Goal: Find specific page/section: Find specific page/section

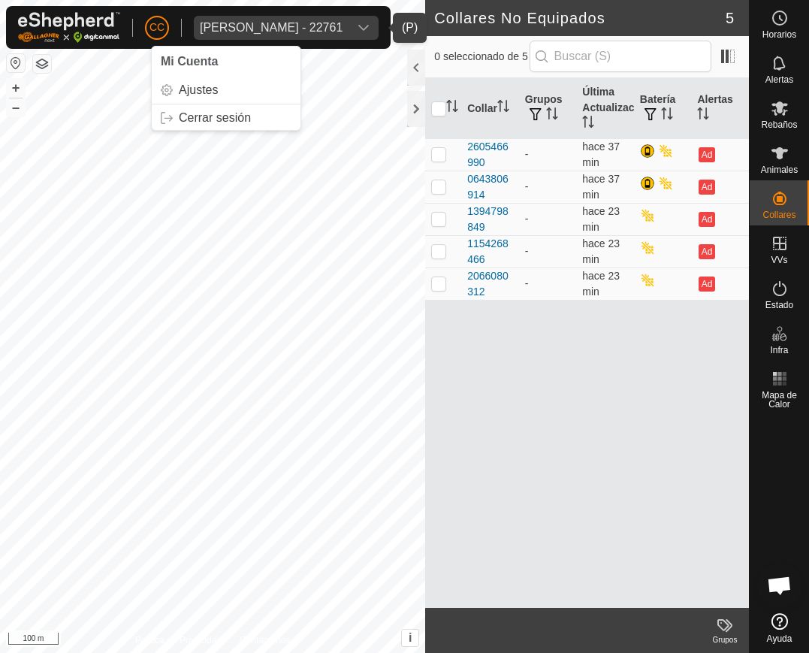
click at [257, 25] on div "[PERSON_NAME] - 22761" at bounding box center [271, 28] width 143 height 12
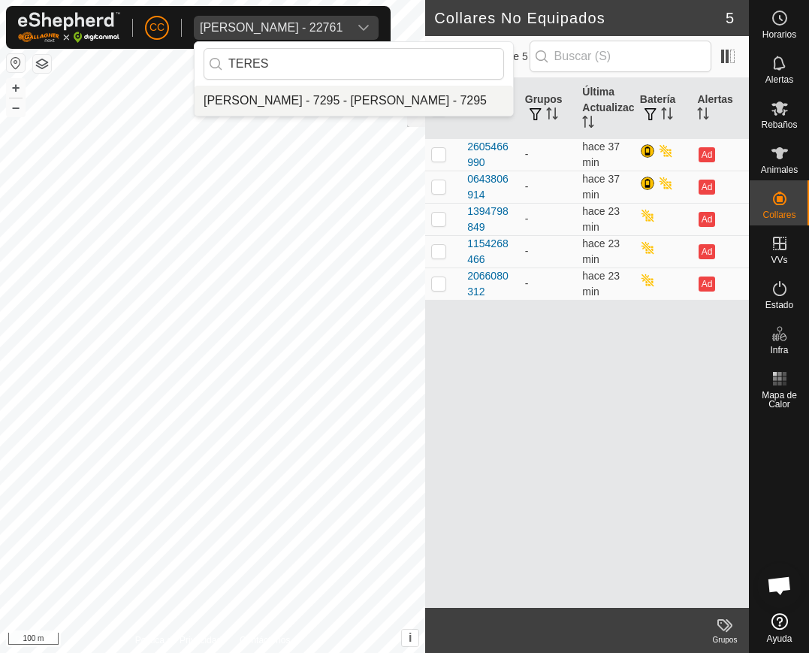
type input "TERES"
click at [301, 104] on li "[PERSON_NAME] - 7295 - [PERSON_NAME] - 7295" at bounding box center [353, 101] width 318 height 30
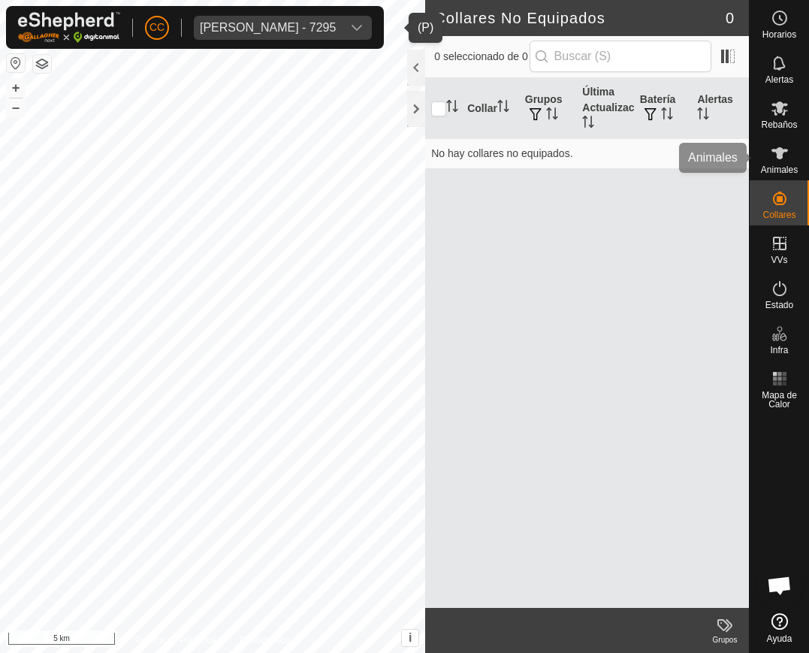
click at [783, 173] on span "Animales" at bounding box center [779, 169] width 37 height 9
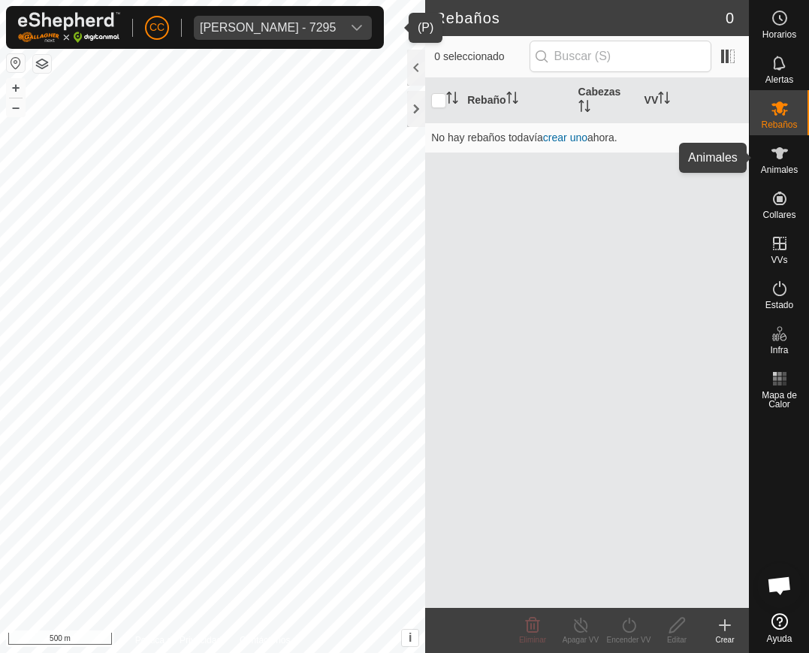
click at [786, 165] on span "Animales" at bounding box center [779, 169] width 37 height 9
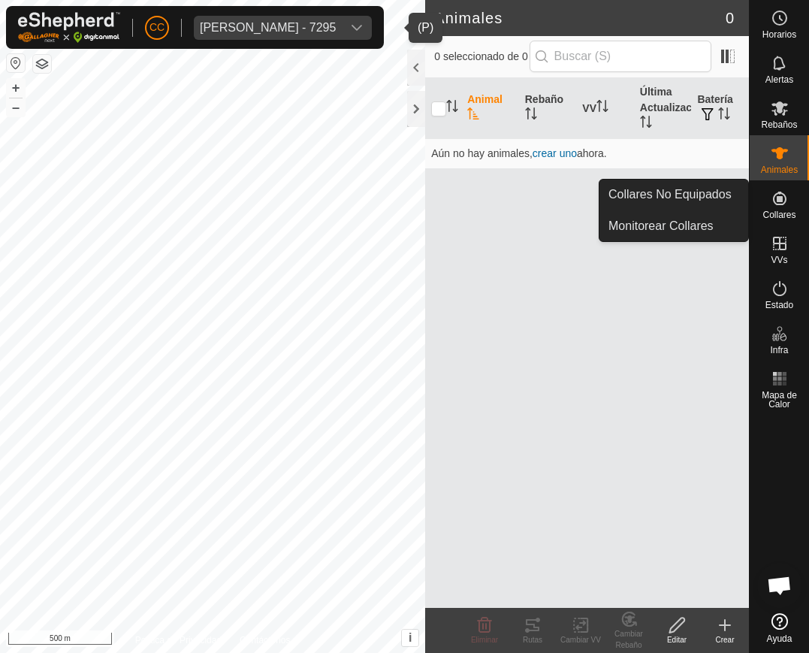
click at [785, 198] on icon at bounding box center [780, 198] width 14 height 14
click at [734, 201] on link "Collares No Equipados" at bounding box center [673, 194] width 149 height 30
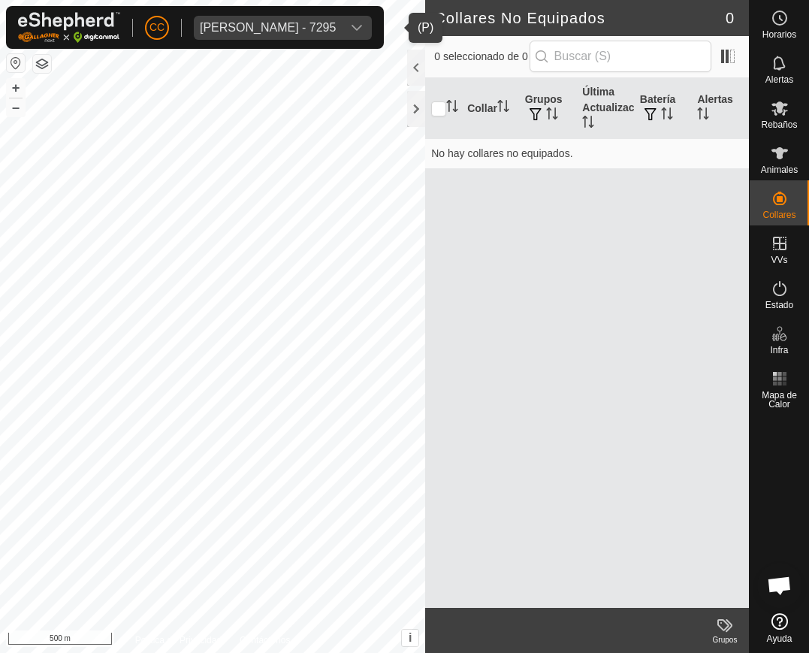
click at [219, 26] on div "[PERSON_NAME] - 7295" at bounding box center [268, 28] width 136 height 12
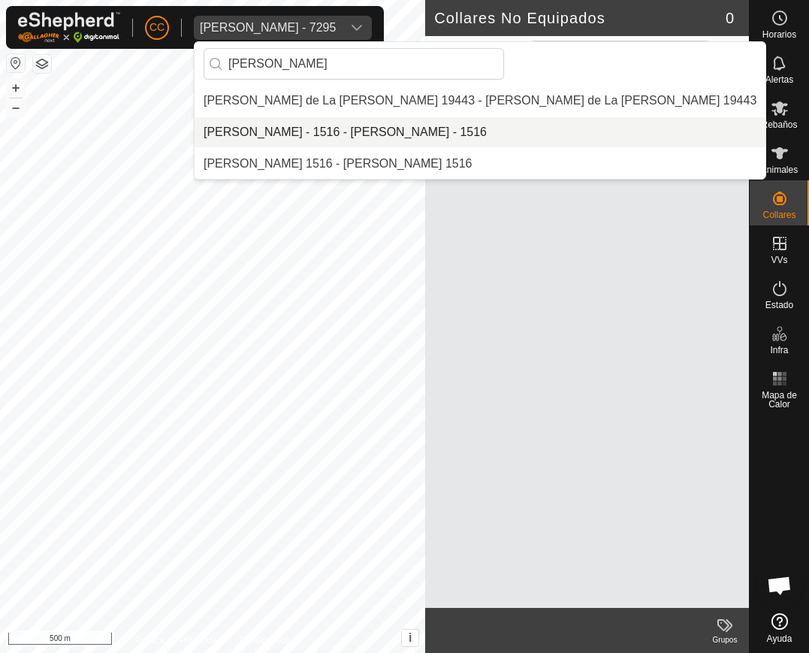
type input "[PERSON_NAME]"
click at [311, 138] on li "[PERSON_NAME] - 1516 - [PERSON_NAME] - 1516" at bounding box center [479, 132] width 571 height 30
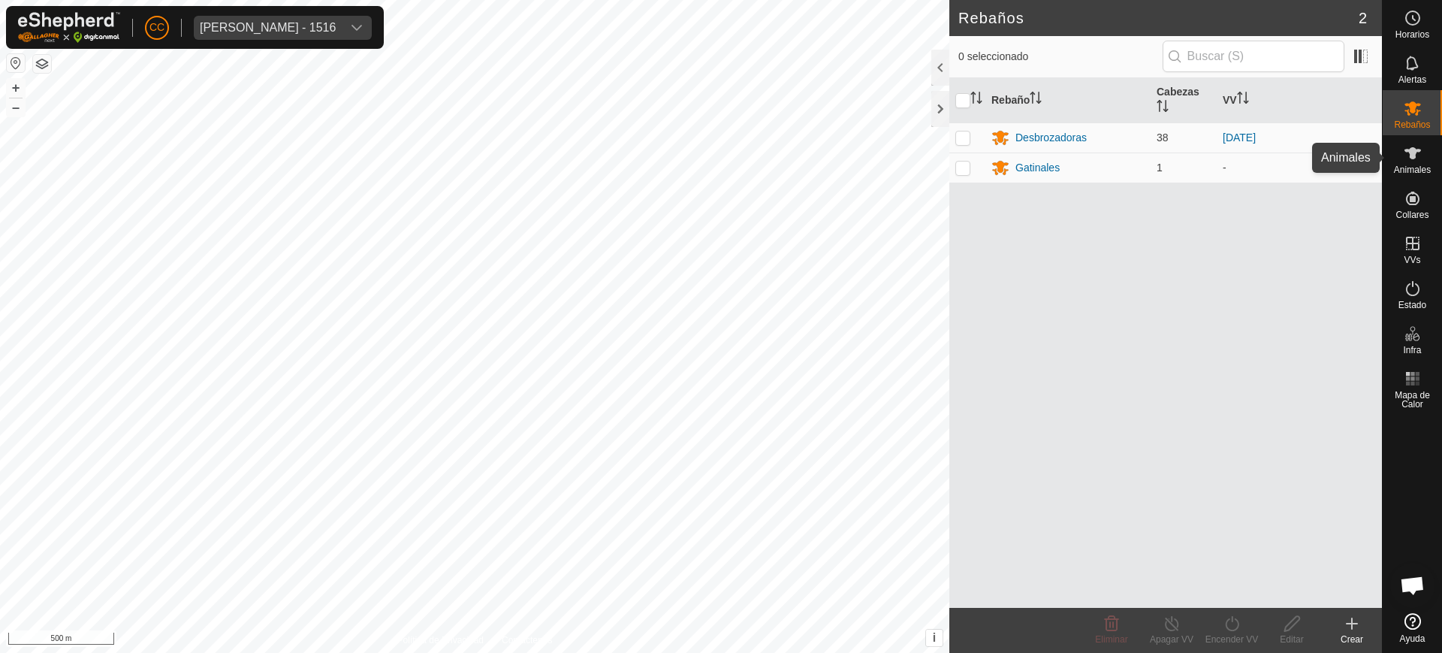
click at [808, 161] on es-animals-svg-icon at bounding box center [1412, 153] width 27 height 24
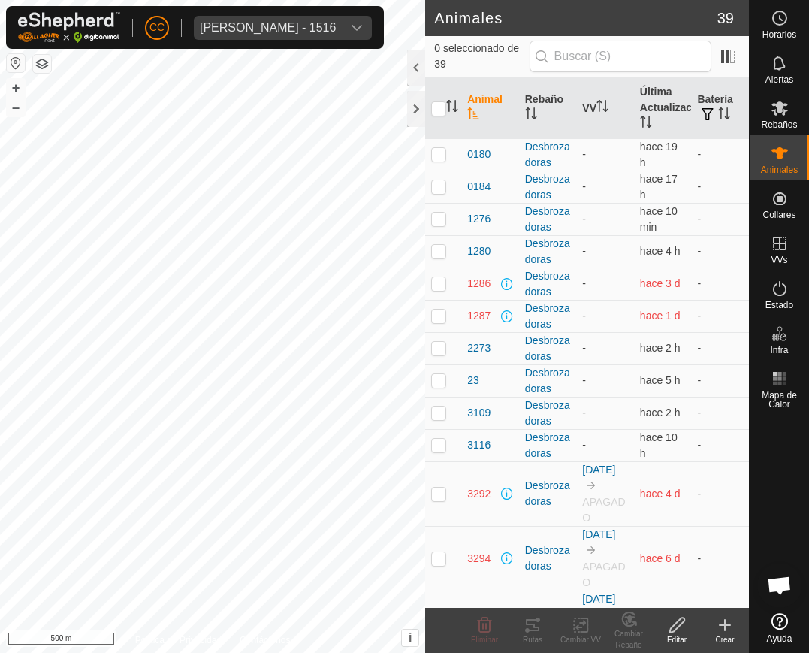
click at [246, 34] on span "[PERSON_NAME] - 1516" at bounding box center [268, 28] width 148 height 24
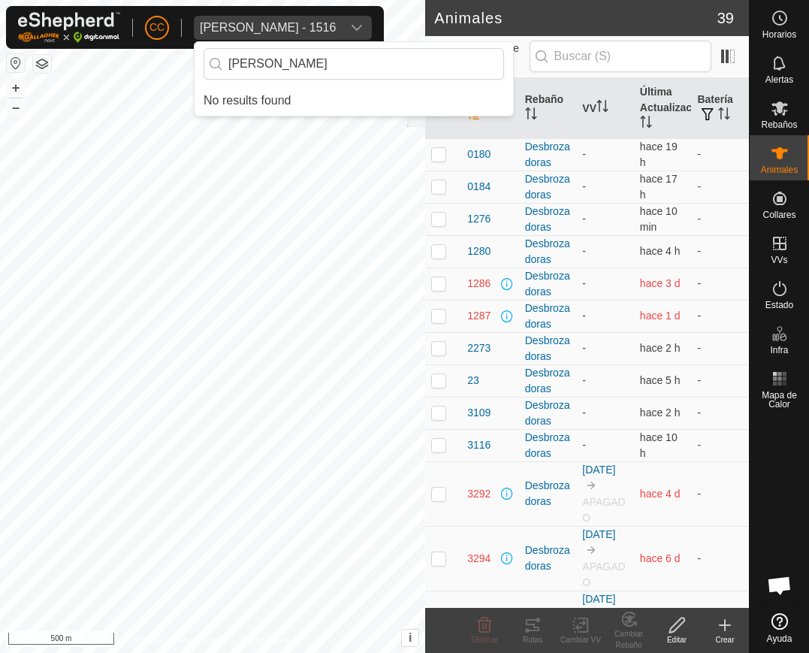
type input "[PERSON_NAME]"
